Goal: Navigation & Orientation: Find specific page/section

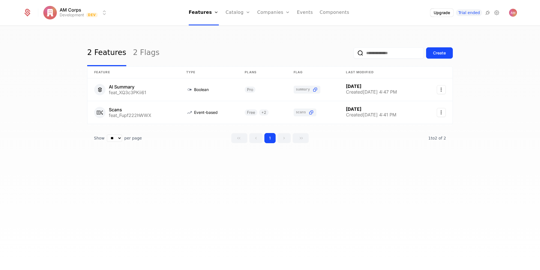
click at [268, 37] on link "Users" at bounding box center [277, 36] width 26 height 5
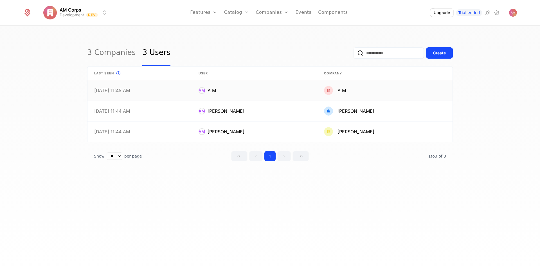
click at [224, 91] on link at bounding box center [255, 90] width 126 height 20
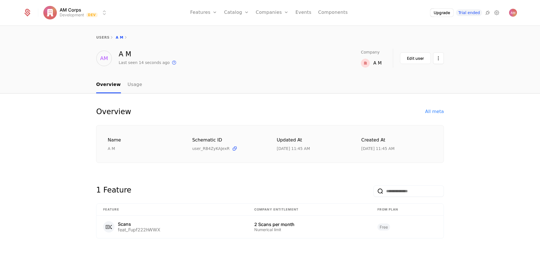
click at [433, 112] on div "All meta" at bounding box center [434, 111] width 19 height 7
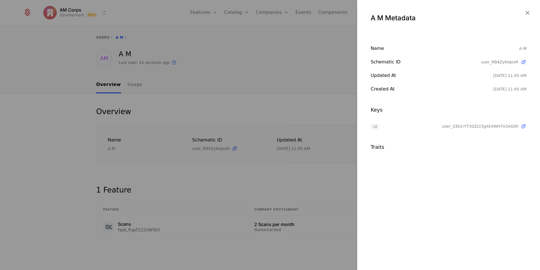
click at [278, 40] on div at bounding box center [270, 135] width 540 height 270
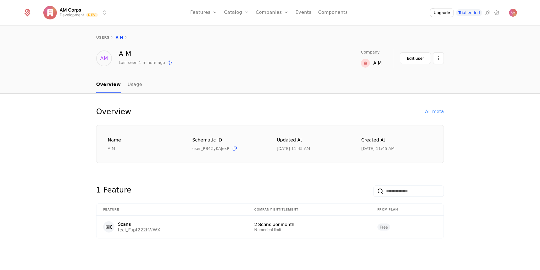
click at [277, 17] on link "Companies" at bounding box center [272, 12] width 33 height 25
